Goal: Information Seeking & Learning: Compare options

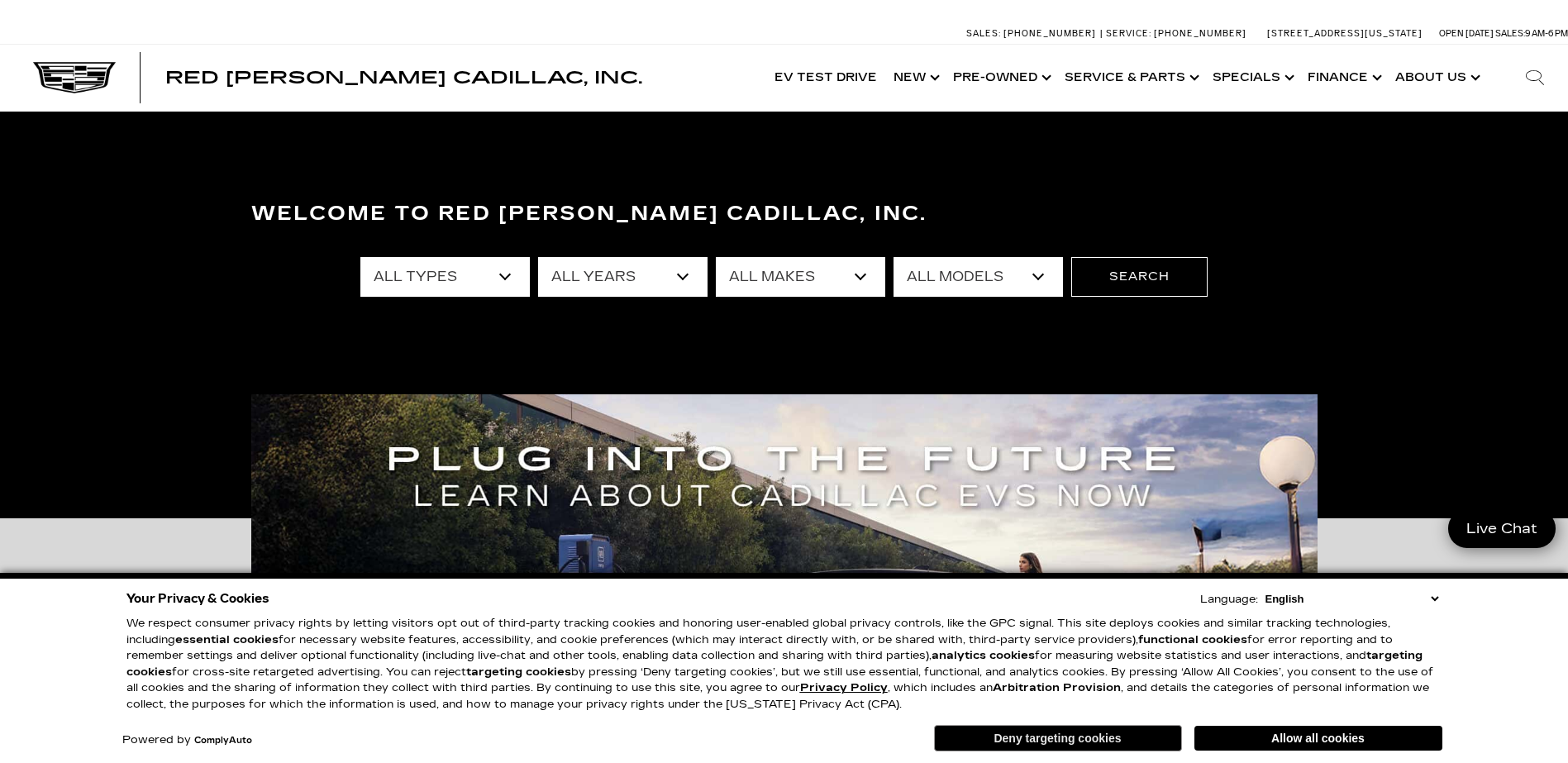
click at [1137, 741] on button "Deny targeting cookies" at bounding box center [1058, 738] width 248 height 27
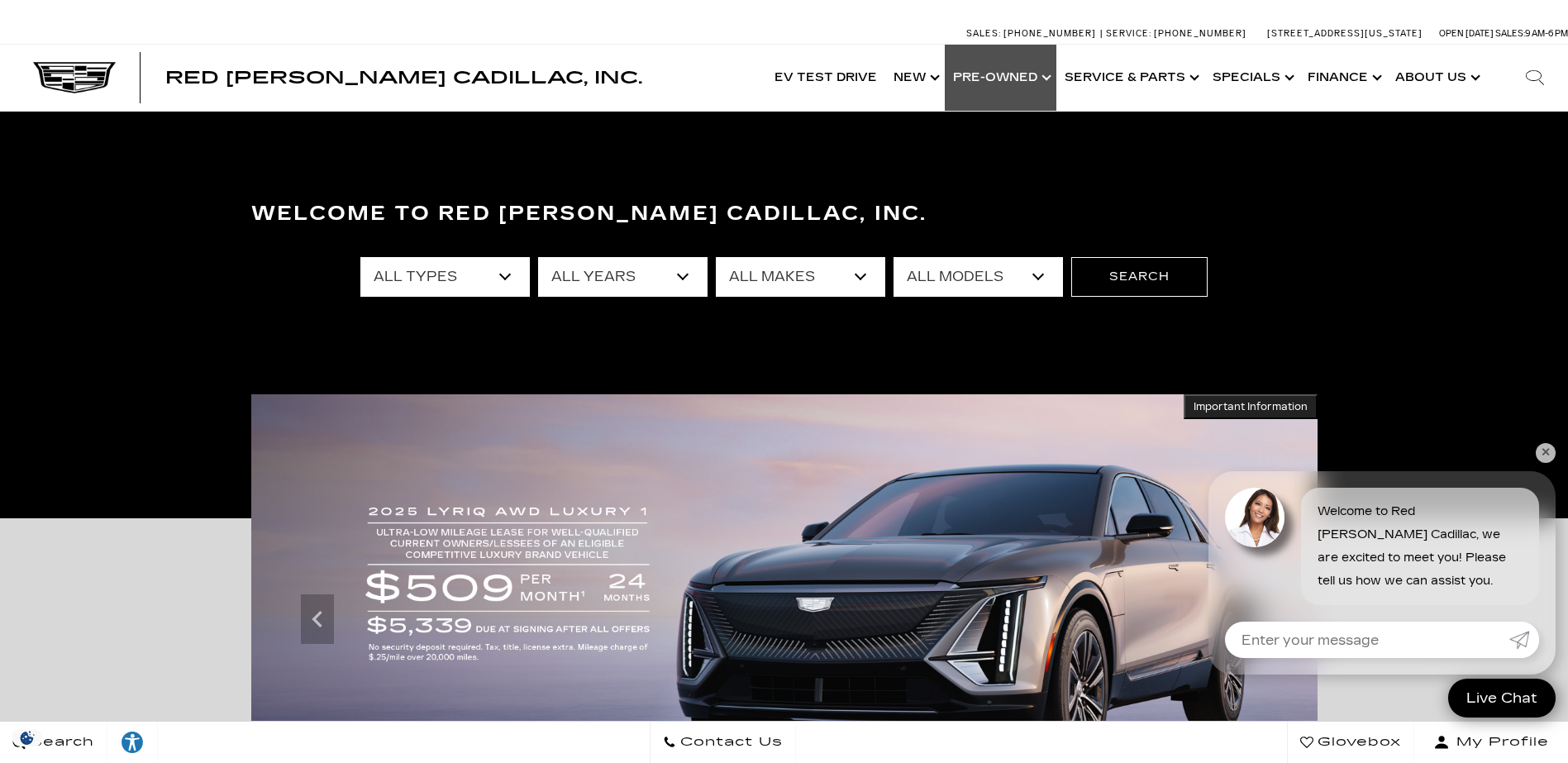
click at [1040, 81] on link "Show Pre-Owned" at bounding box center [1000, 78] width 112 height 66
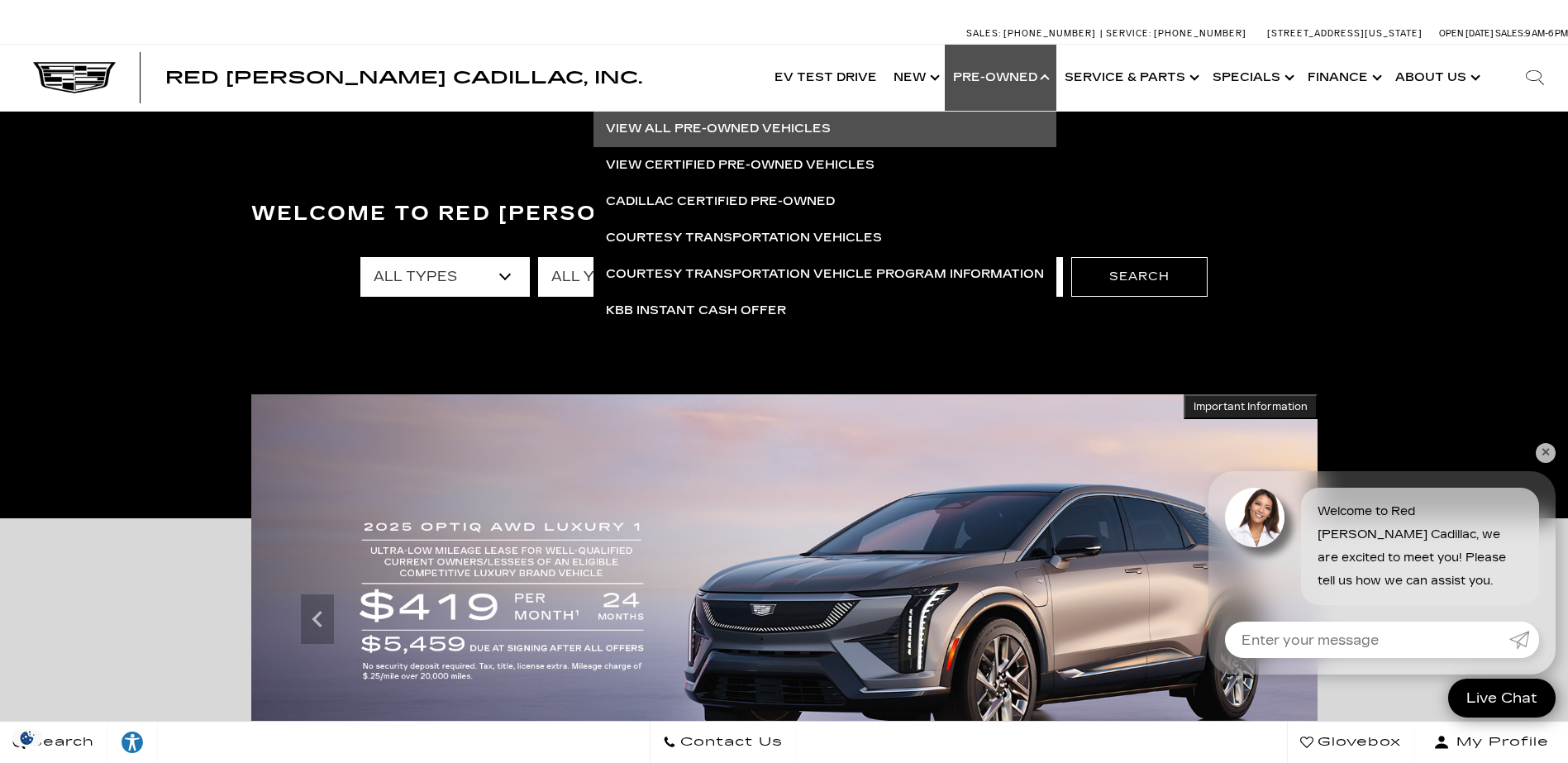
click at [819, 133] on link "View All Pre-Owned Vehicles" at bounding box center [825, 129] width 463 height 36
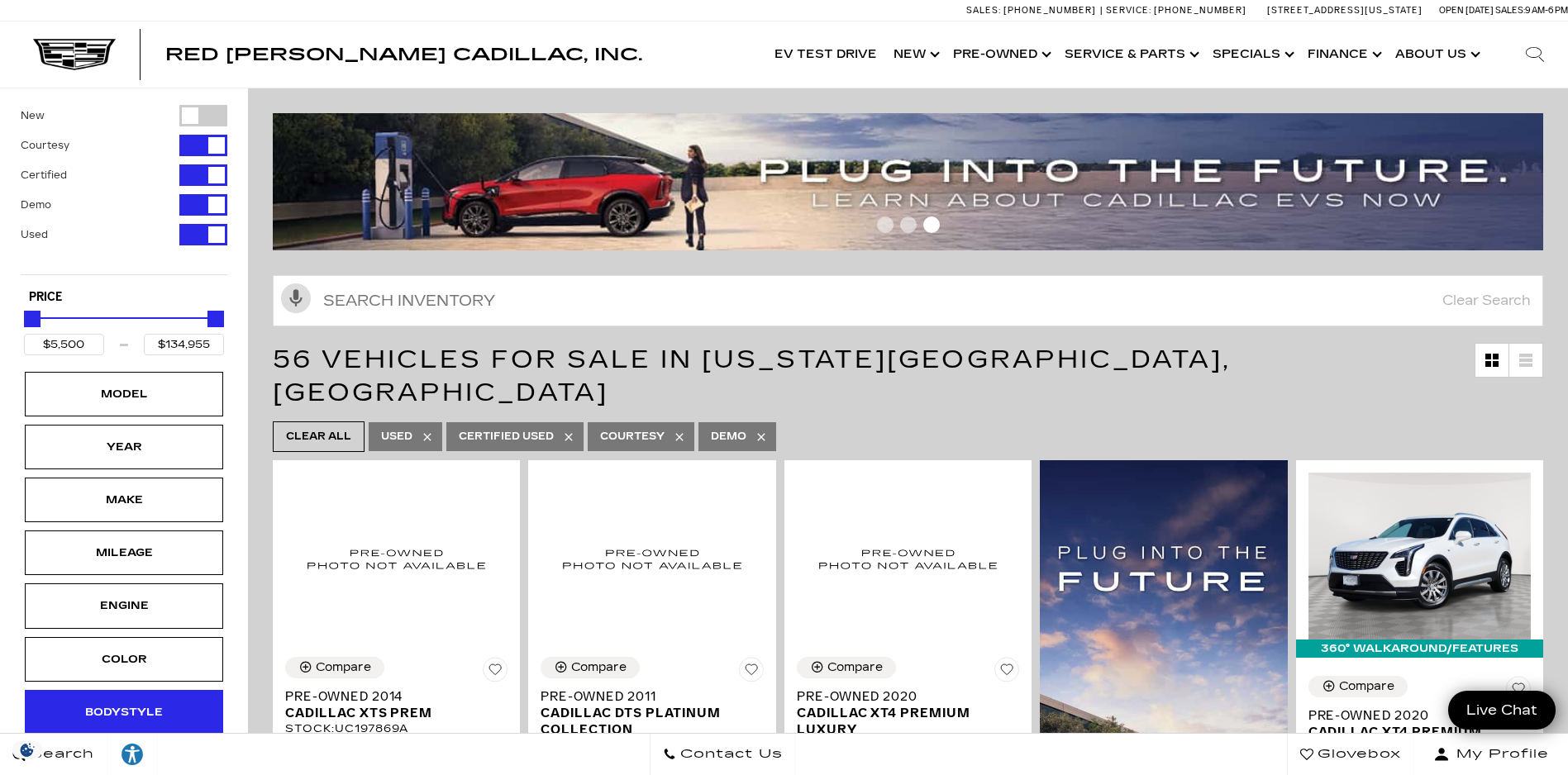
click at [172, 706] on div "Bodystyle" at bounding box center [124, 713] width 198 height 45
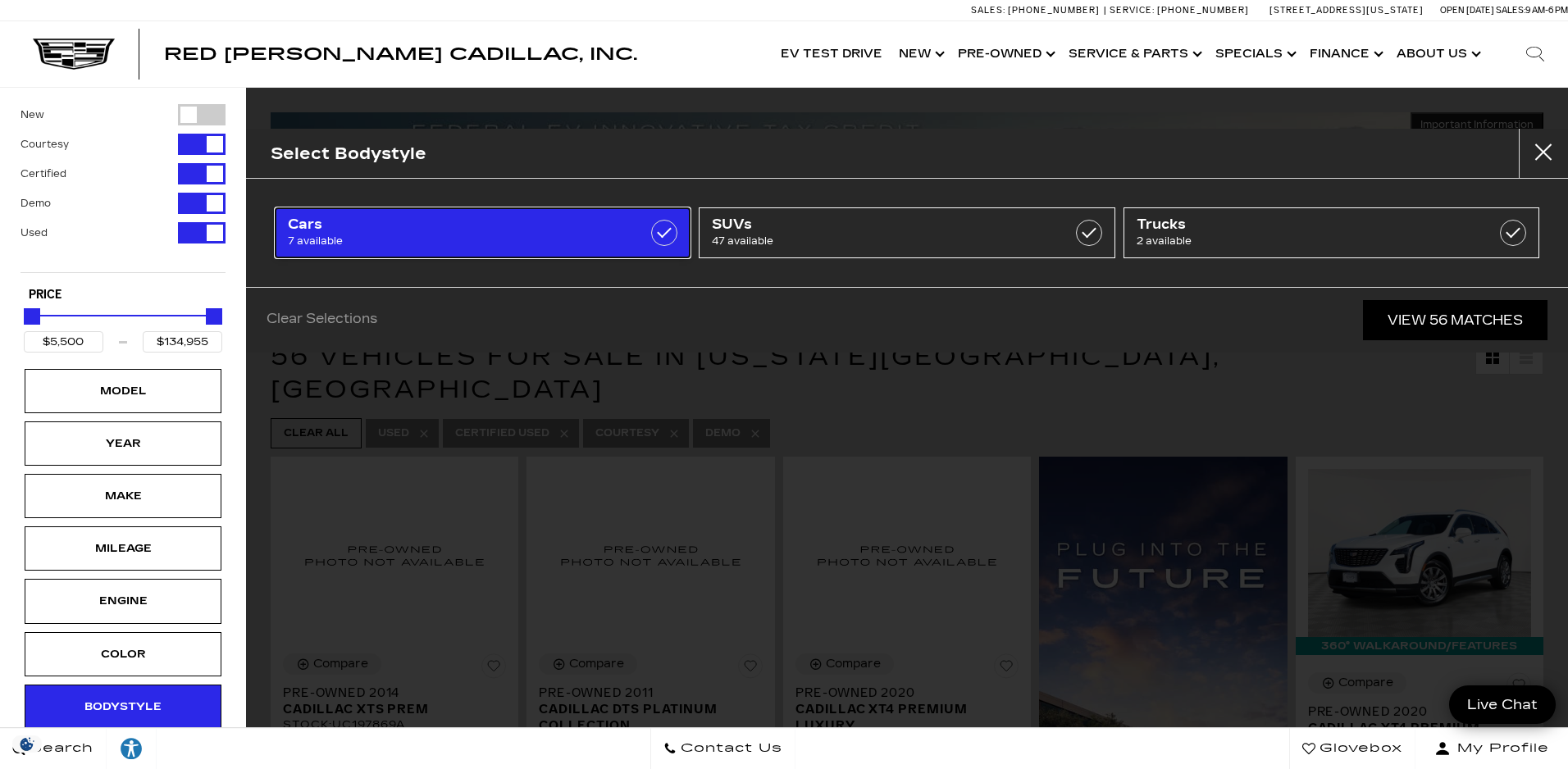
click at [546, 236] on span "7 available" at bounding box center [453, 241] width 331 height 16
type input "$9,500"
type input "$59,774"
checkbox input "true"
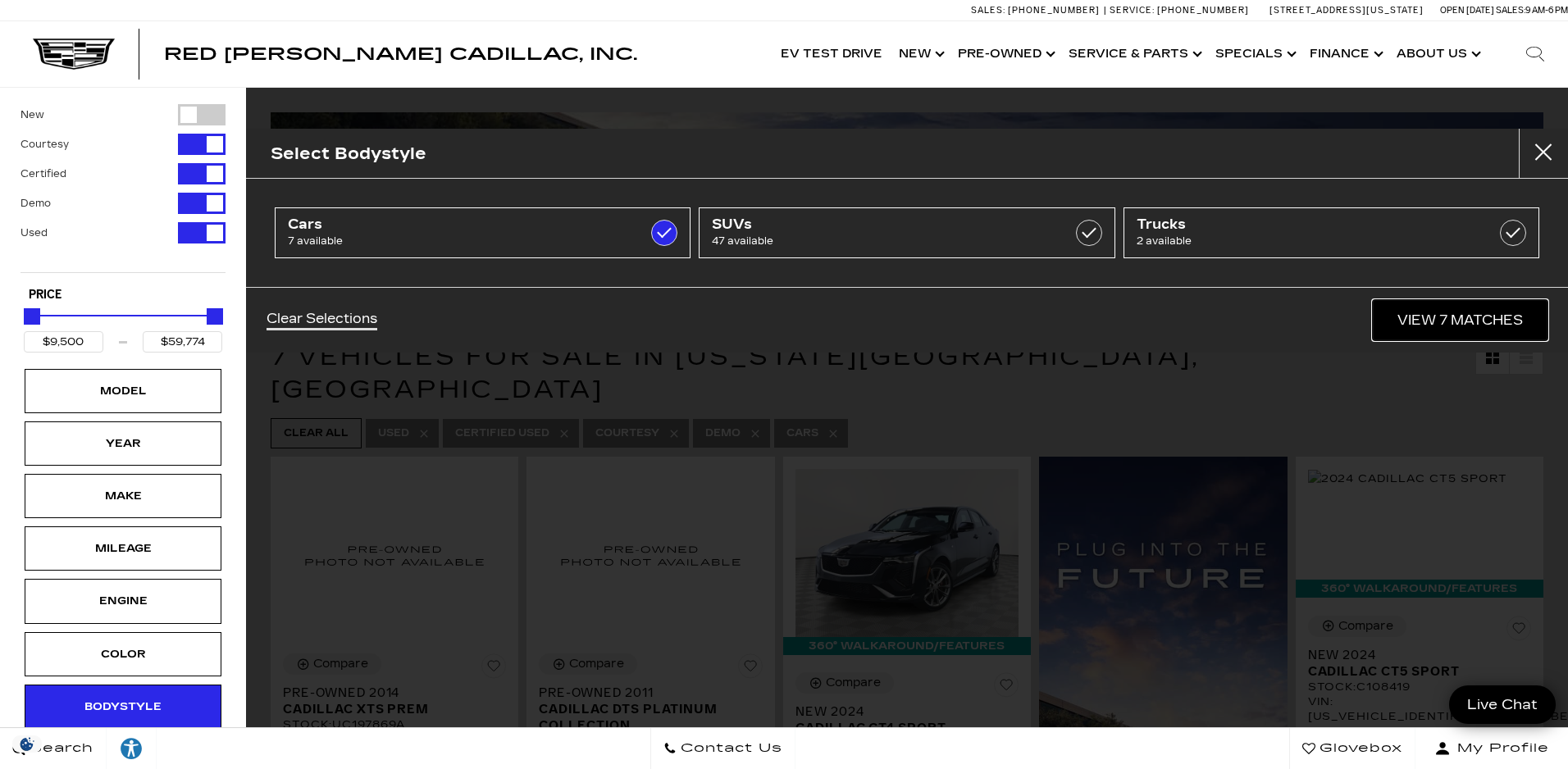
click at [1479, 319] on link "View 7 Matches" at bounding box center [1460, 320] width 175 height 40
